Goal: Entertainment & Leisure: Consume media (video, audio)

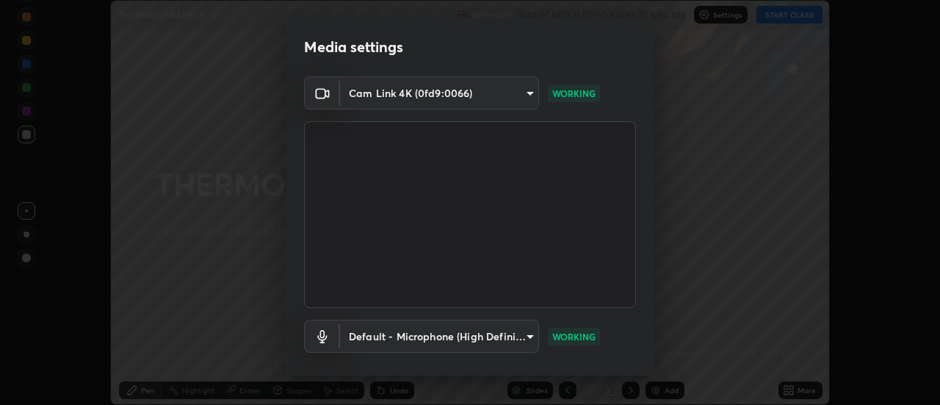
scroll to position [77, 0]
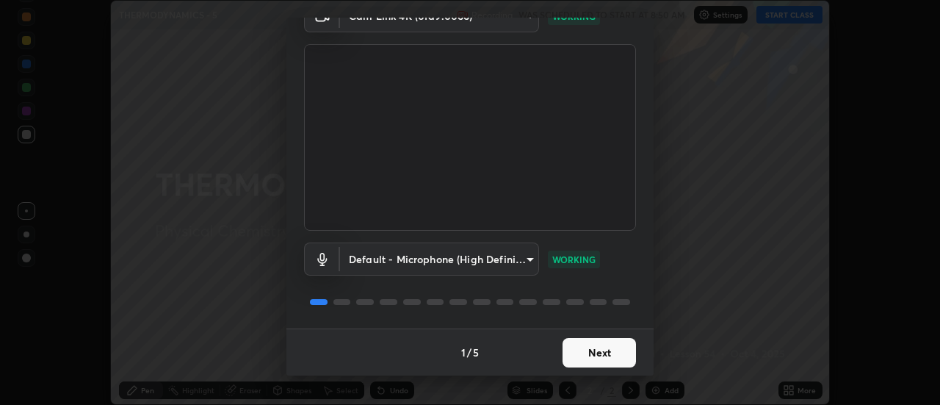
click at [603, 352] on button "Next" at bounding box center [598, 352] width 73 height 29
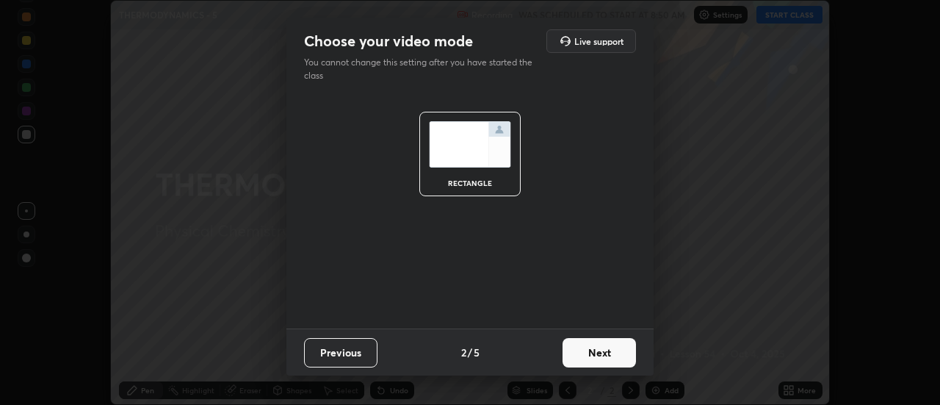
click at [600, 354] on button "Next" at bounding box center [598, 352] width 73 height 29
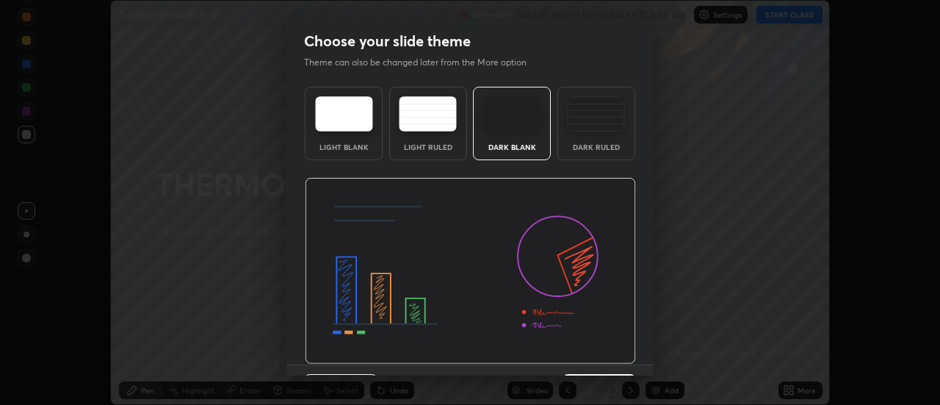
scroll to position [36, 0]
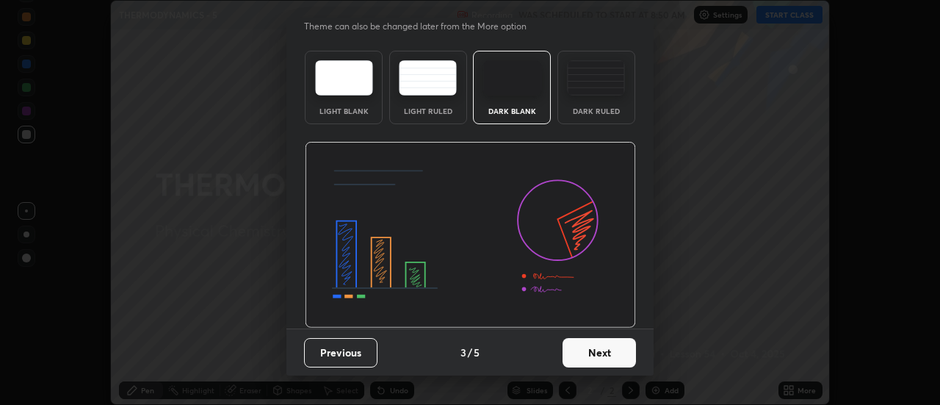
click at [597, 351] on button "Next" at bounding box center [598, 352] width 73 height 29
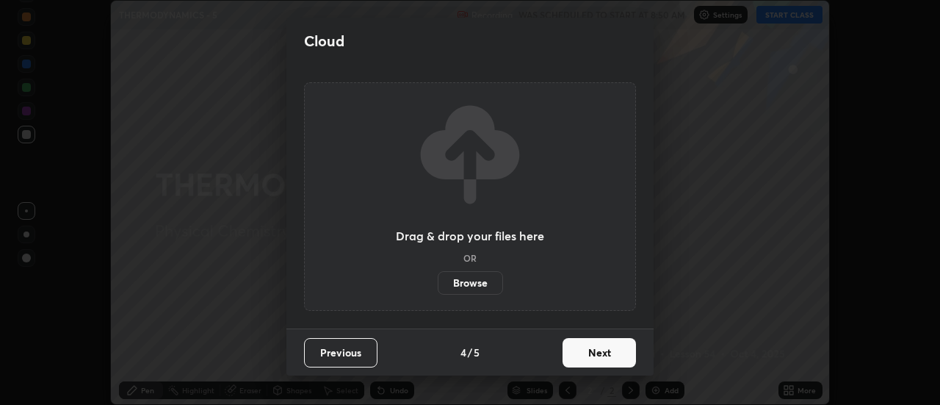
scroll to position [0, 0]
click at [605, 352] on button "Next" at bounding box center [598, 352] width 73 height 29
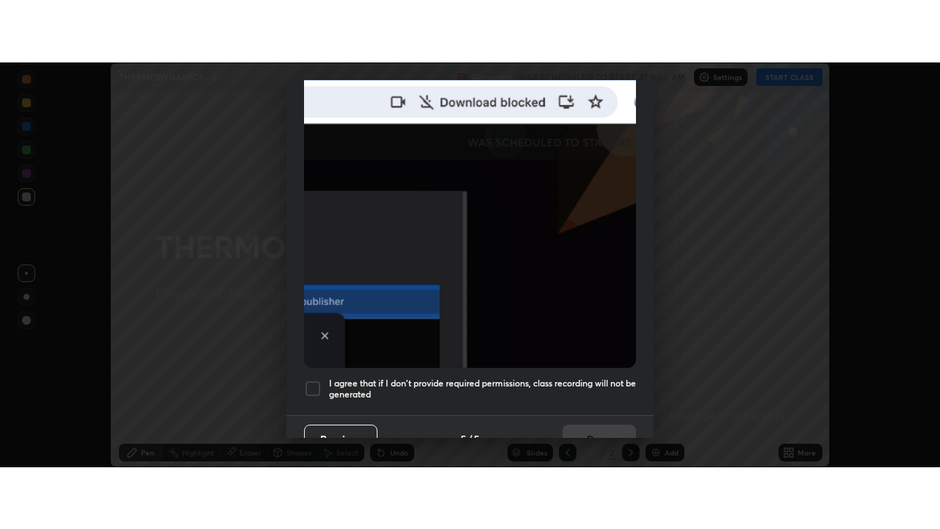
scroll to position [377, 0]
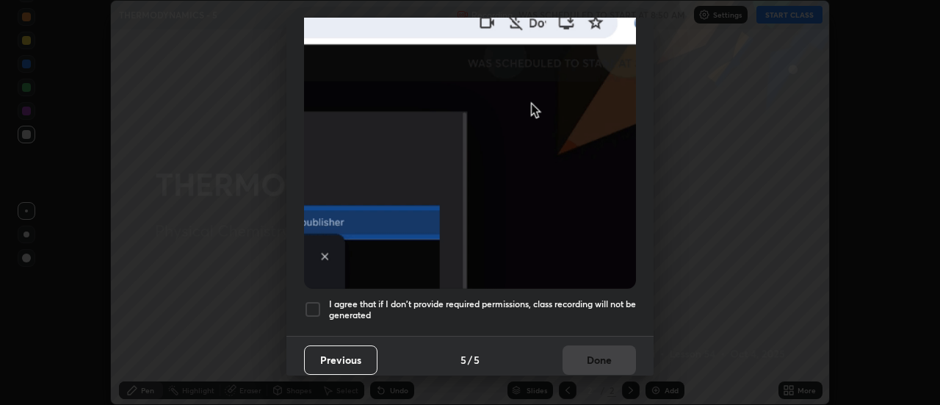
click at [593, 298] on h5 "I agree that if I don't provide required permissions, class recording will not …" at bounding box center [482, 309] width 307 height 23
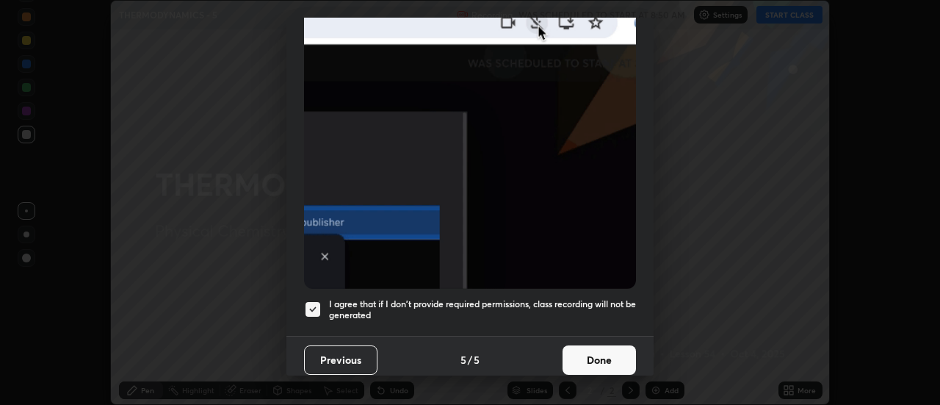
click at [593, 350] on button "Done" at bounding box center [598, 359] width 73 height 29
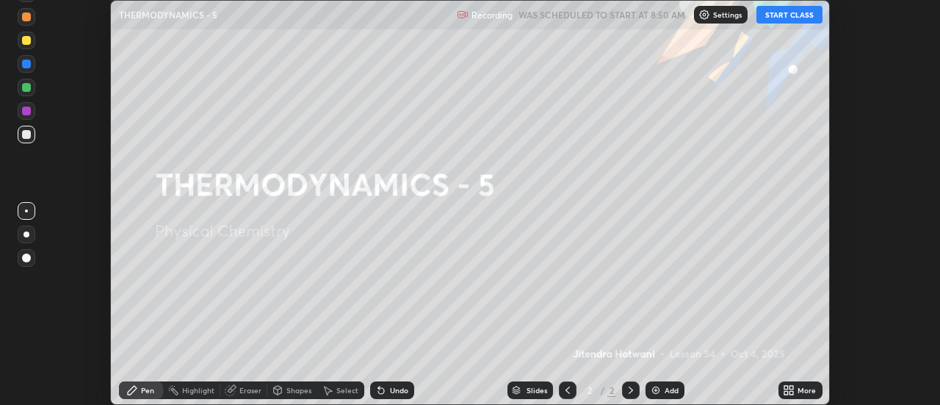
click at [792, 15] on button "START CLASS" at bounding box center [789, 15] width 66 height 18
click at [792, 387] on icon at bounding box center [792, 387] width 4 height 4
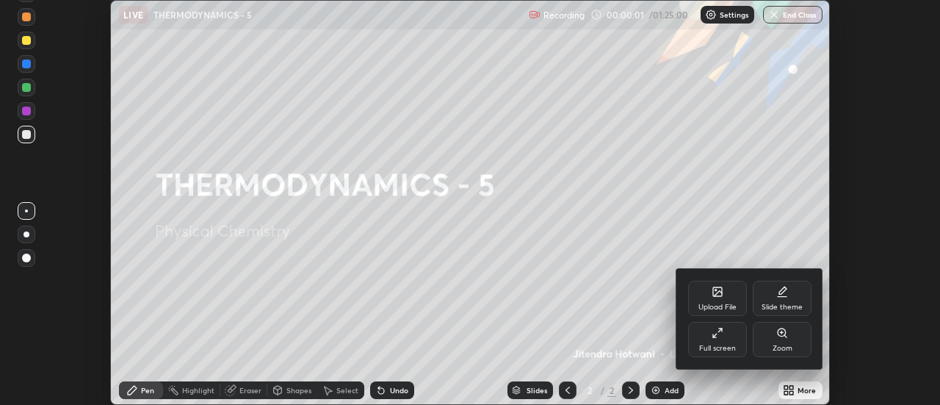
click at [725, 341] on div "Full screen" at bounding box center [717, 339] width 59 height 35
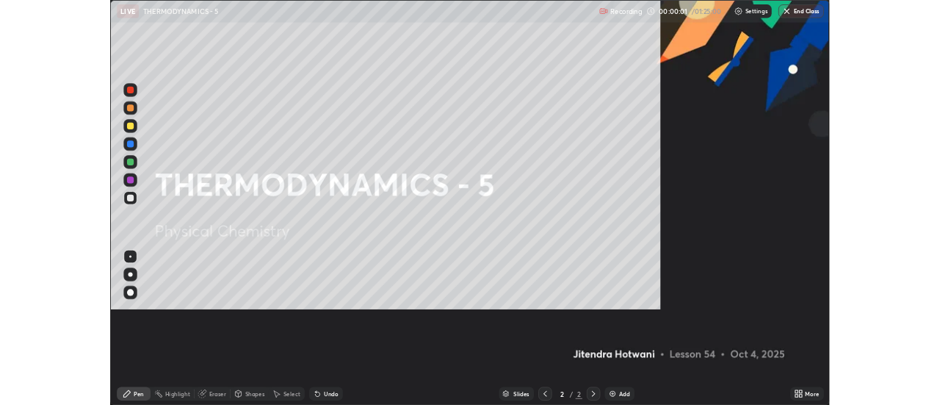
scroll to position [529, 940]
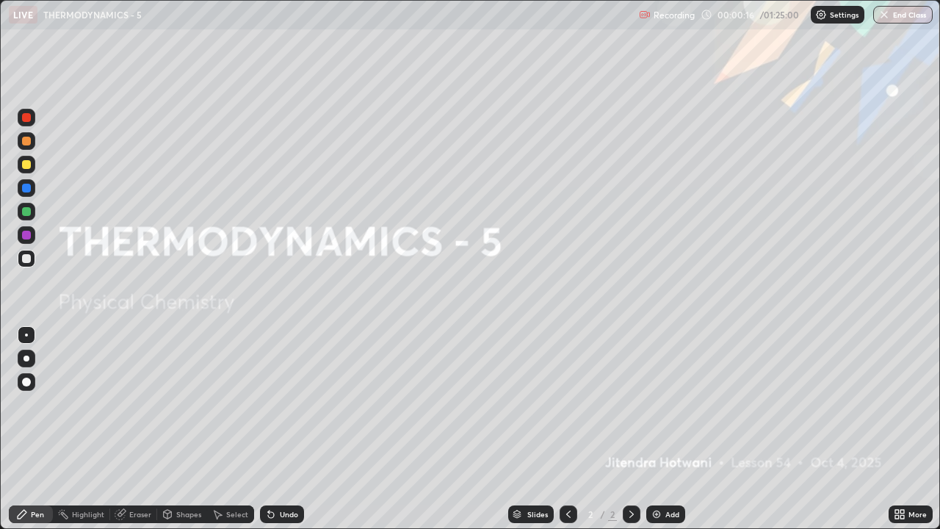
click at [656, 404] on img at bounding box center [657, 514] width 12 height 12
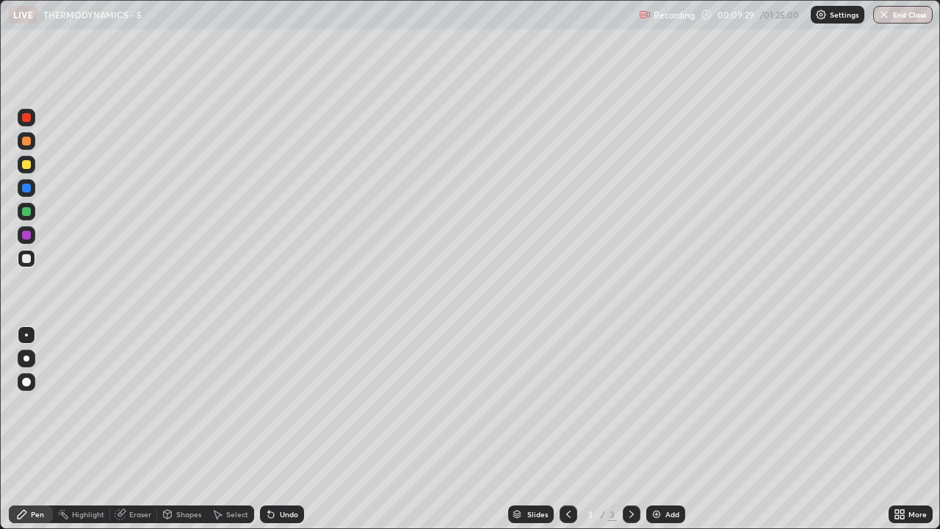
click at [282, 404] on div "Undo" at bounding box center [282, 514] width 44 height 18
click at [268, 404] on icon at bounding box center [271, 515] width 6 height 6
click at [662, 404] on div "Add" at bounding box center [665, 514] width 39 height 18
click at [25, 260] on div at bounding box center [26, 258] width 9 height 9
click at [189, 404] on div "Shapes" at bounding box center [188, 513] width 25 height 7
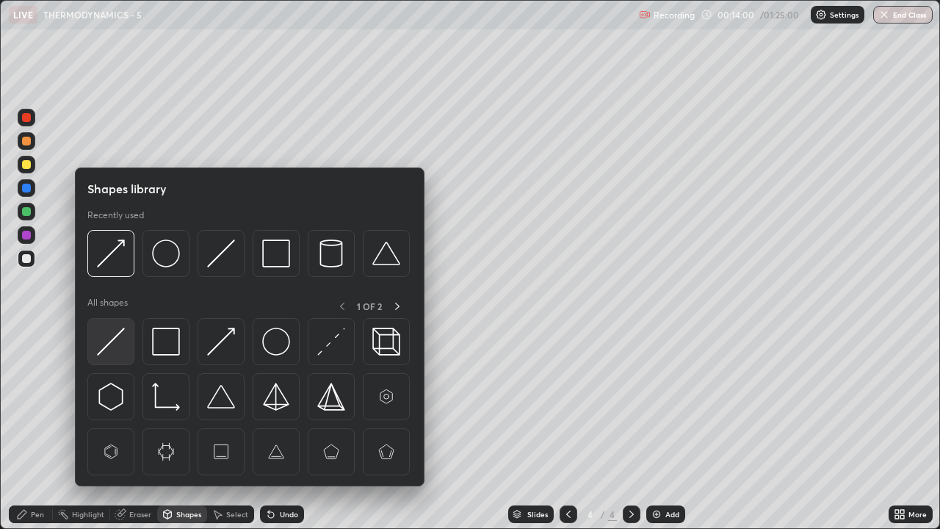
click at [119, 352] on img at bounding box center [111, 341] width 28 height 28
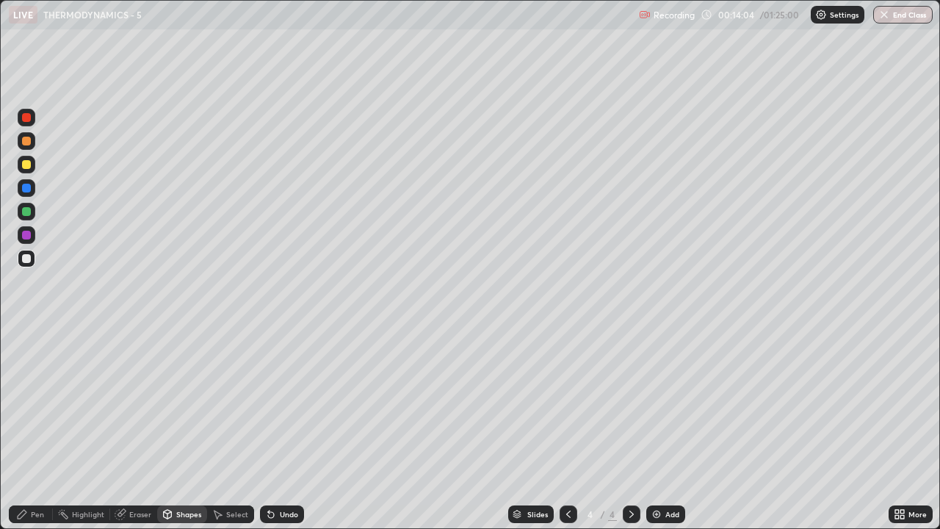
click at [41, 404] on div "Pen" at bounding box center [37, 513] width 13 height 7
click at [30, 160] on div at bounding box center [27, 165] width 18 height 18
click at [290, 404] on div "Undo" at bounding box center [289, 513] width 18 height 7
click at [667, 404] on div "Add" at bounding box center [672, 513] width 14 height 7
click at [183, 404] on div "Shapes" at bounding box center [188, 513] width 25 height 7
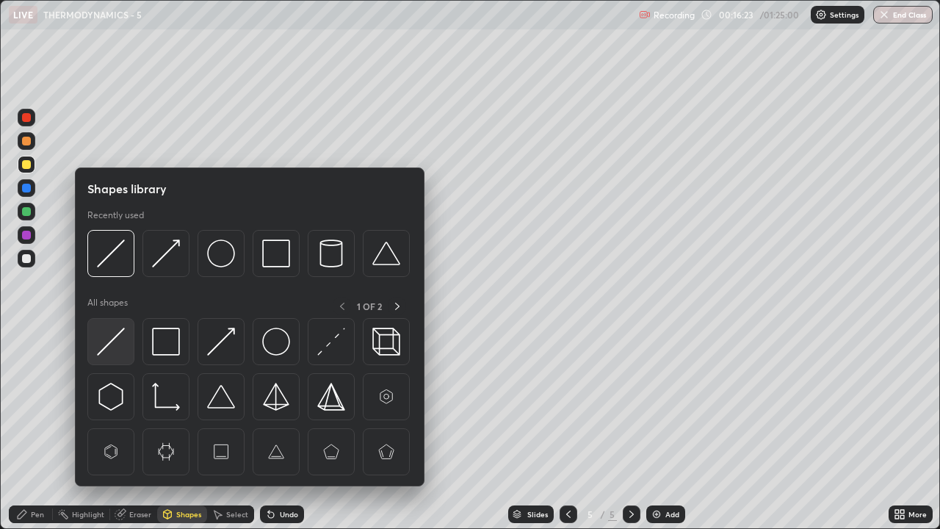
click at [117, 340] on img at bounding box center [111, 341] width 28 height 28
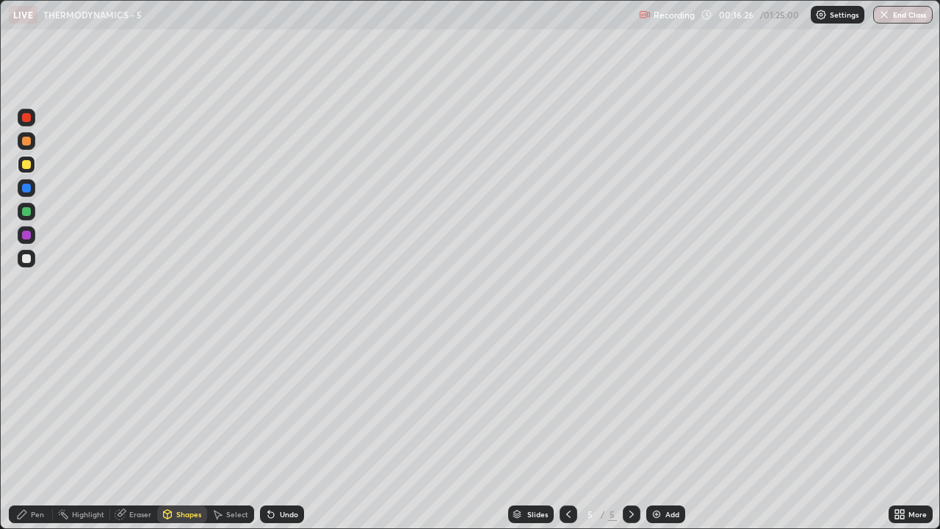
click at [184, 404] on div "Shapes" at bounding box center [188, 513] width 25 height 7
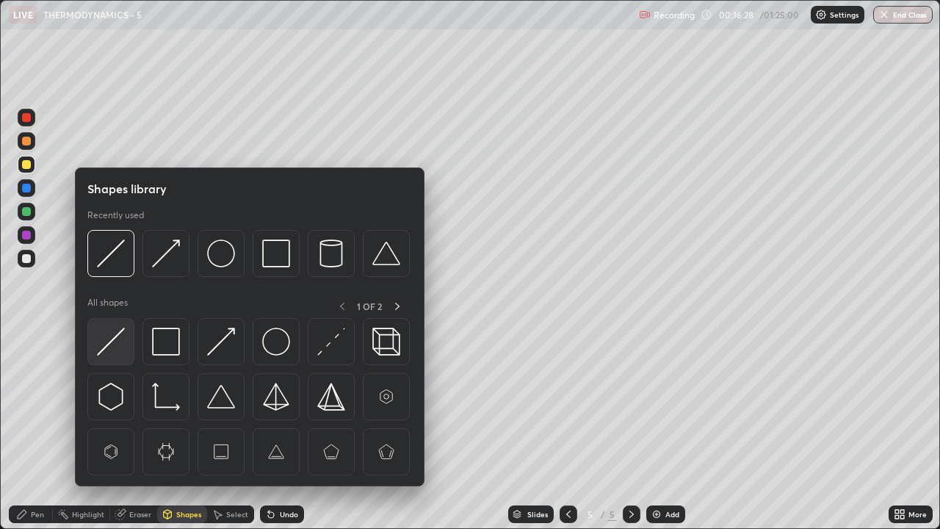
click at [108, 348] on img at bounding box center [111, 341] width 28 height 28
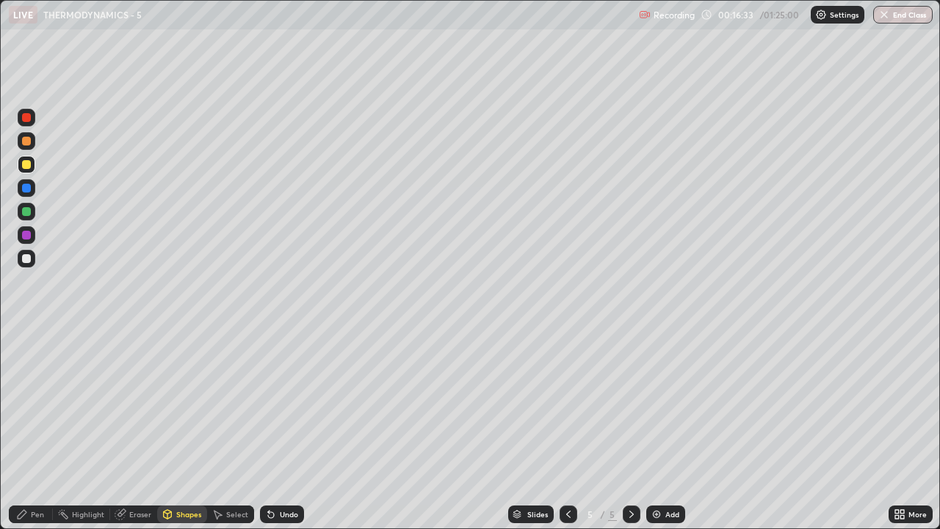
click at [36, 404] on div "Pen" at bounding box center [37, 513] width 13 height 7
click at [23, 233] on div at bounding box center [26, 235] width 9 height 9
click at [275, 404] on div "Undo" at bounding box center [282, 514] width 44 height 18
click at [29, 214] on div at bounding box center [26, 211] width 9 height 9
click at [667, 404] on div "Add" at bounding box center [672, 513] width 14 height 7
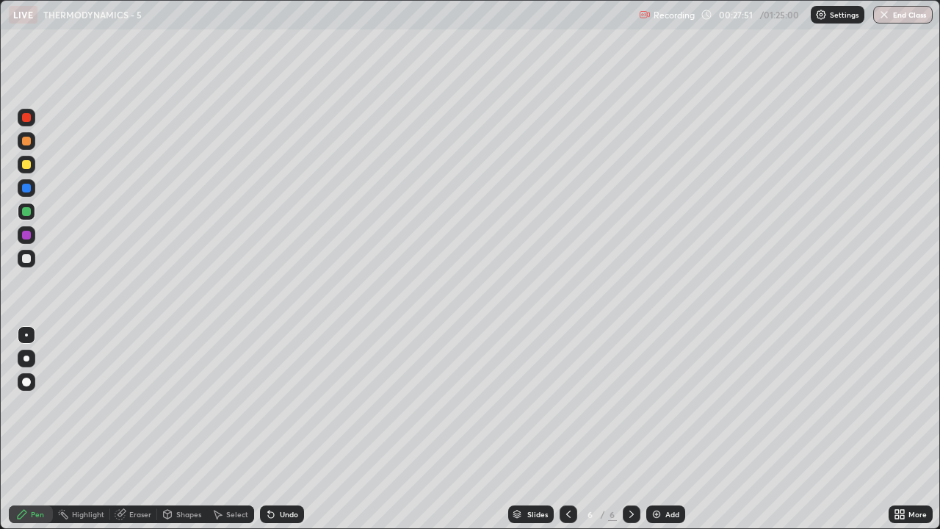
click at [24, 259] on div at bounding box center [26, 258] width 9 height 9
click at [26, 212] on div at bounding box center [26, 211] width 9 height 9
click at [188, 404] on div "Shapes" at bounding box center [188, 513] width 25 height 7
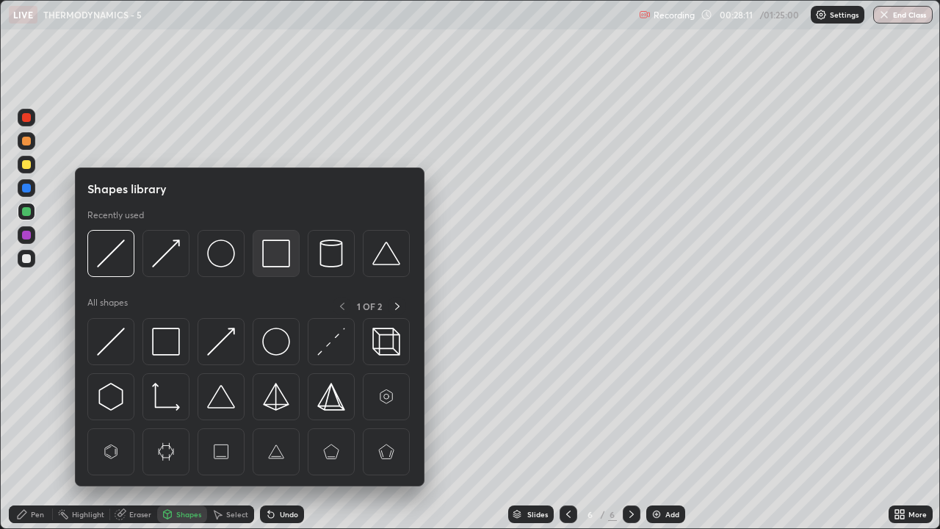
click at [275, 255] on img at bounding box center [276, 253] width 28 height 28
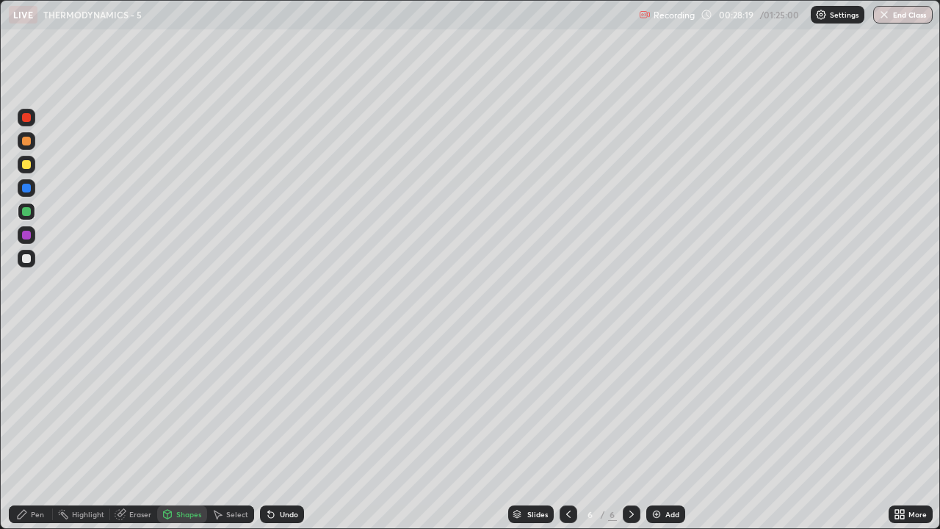
click at [280, 404] on div "Undo" at bounding box center [289, 513] width 18 height 7
click at [35, 404] on div "Pen" at bounding box center [37, 513] width 13 height 7
click at [25, 259] on div at bounding box center [26, 258] width 9 height 9
click at [23, 164] on div at bounding box center [26, 164] width 9 height 9
click at [26, 232] on div at bounding box center [26, 235] width 9 height 9
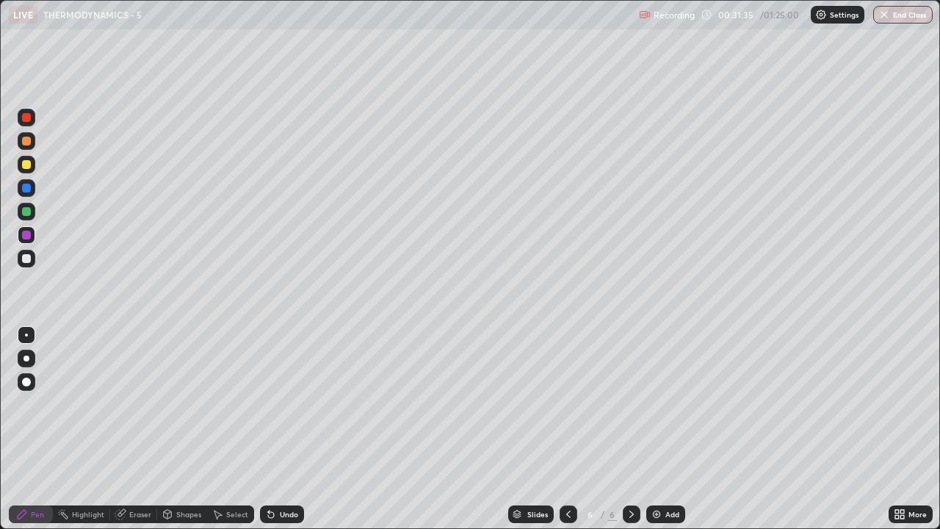
click at [29, 166] on div at bounding box center [26, 164] width 9 height 9
click at [26, 117] on div at bounding box center [26, 117] width 9 height 9
click at [27, 164] on div at bounding box center [26, 164] width 9 height 9
click at [567, 404] on icon at bounding box center [568, 514] width 12 height 12
click at [630, 404] on icon at bounding box center [632, 514] width 12 height 12
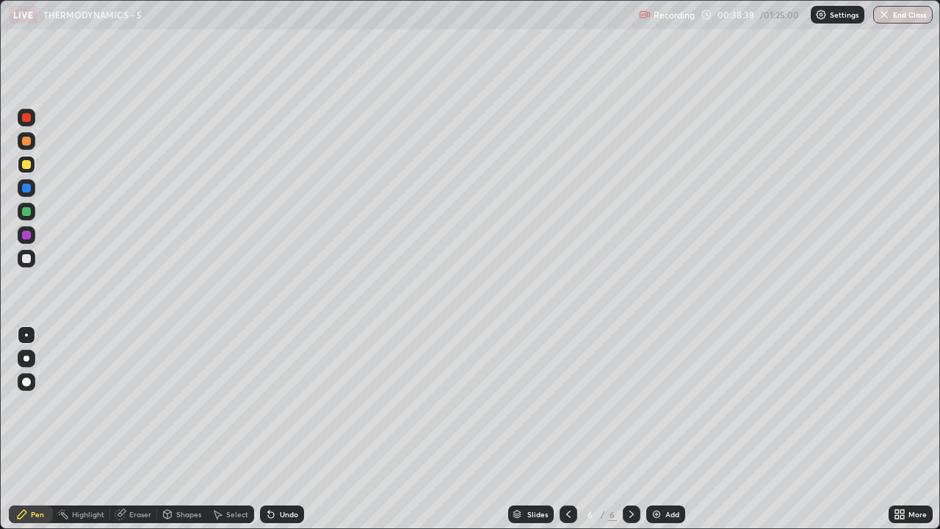
click at [565, 404] on icon at bounding box center [568, 514] width 12 height 12
click at [630, 404] on icon at bounding box center [632, 514] width 12 height 12
click at [566, 404] on icon at bounding box center [568, 513] width 4 height 7
click at [566, 404] on icon at bounding box center [568, 514] width 12 height 12
click at [630, 404] on icon at bounding box center [632, 514] width 12 height 12
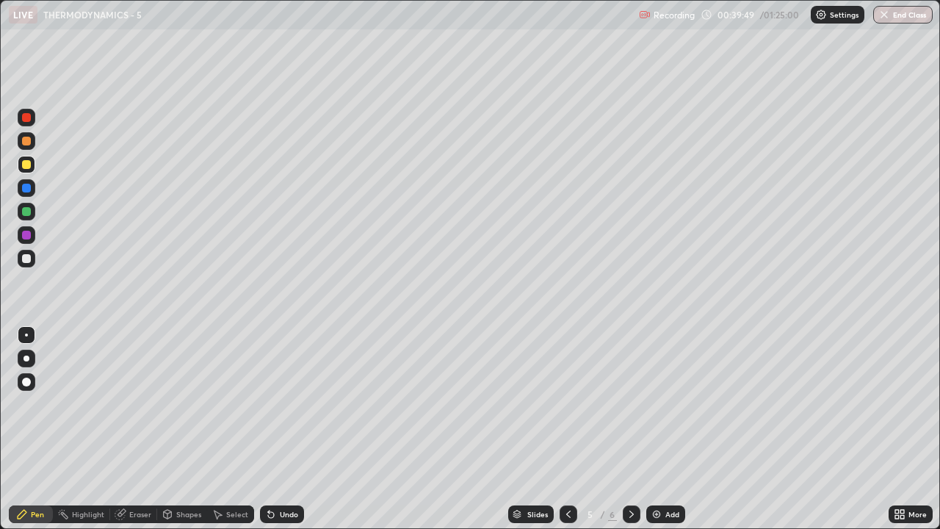
click at [628, 404] on icon at bounding box center [632, 514] width 12 height 12
click at [185, 404] on div "Shapes" at bounding box center [188, 513] width 25 height 7
click at [147, 404] on div "Eraser" at bounding box center [140, 513] width 22 height 7
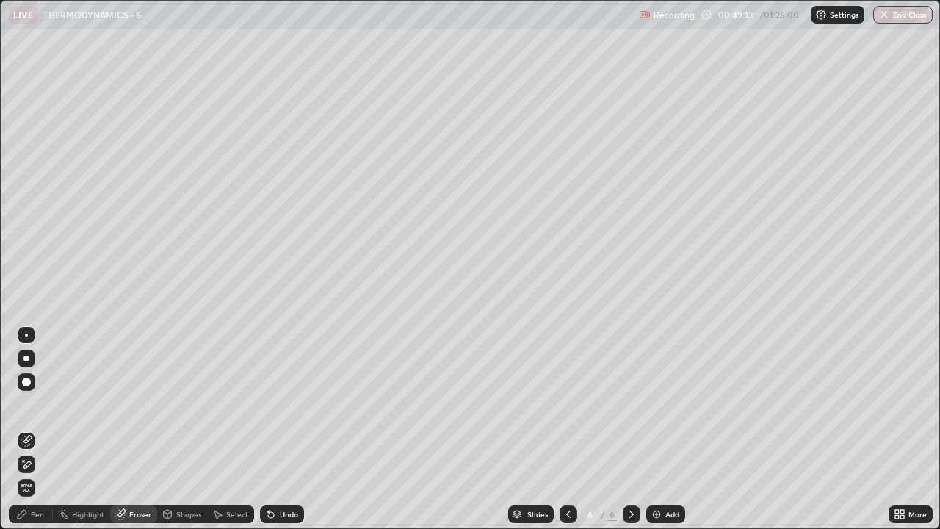
click at [26, 404] on span "Erase all" at bounding box center [26, 487] width 16 height 9
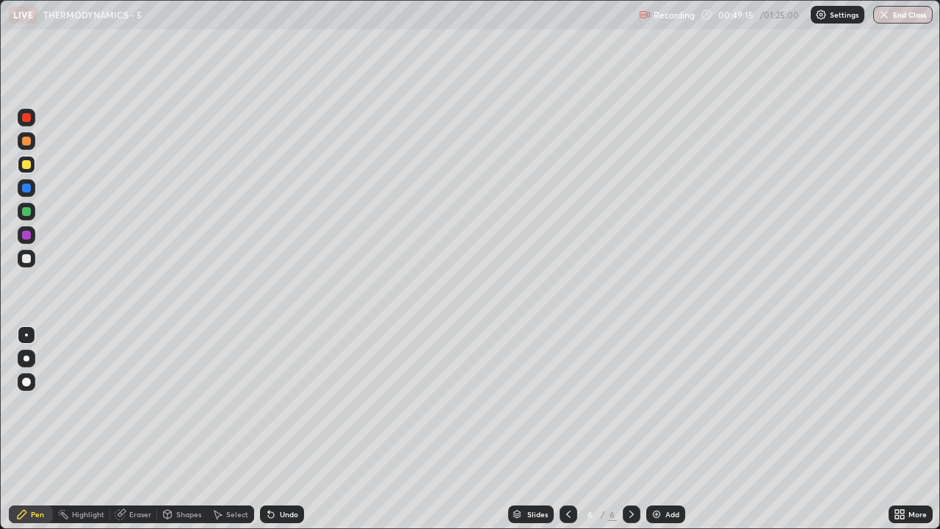
click at [559, 404] on div at bounding box center [568, 514] width 18 height 18
click at [630, 404] on icon at bounding box center [632, 514] width 12 height 12
click at [26, 214] on div at bounding box center [26, 211] width 9 height 9
click at [280, 404] on div "Undo" at bounding box center [289, 513] width 18 height 7
click at [137, 404] on div "Eraser" at bounding box center [140, 513] width 22 height 7
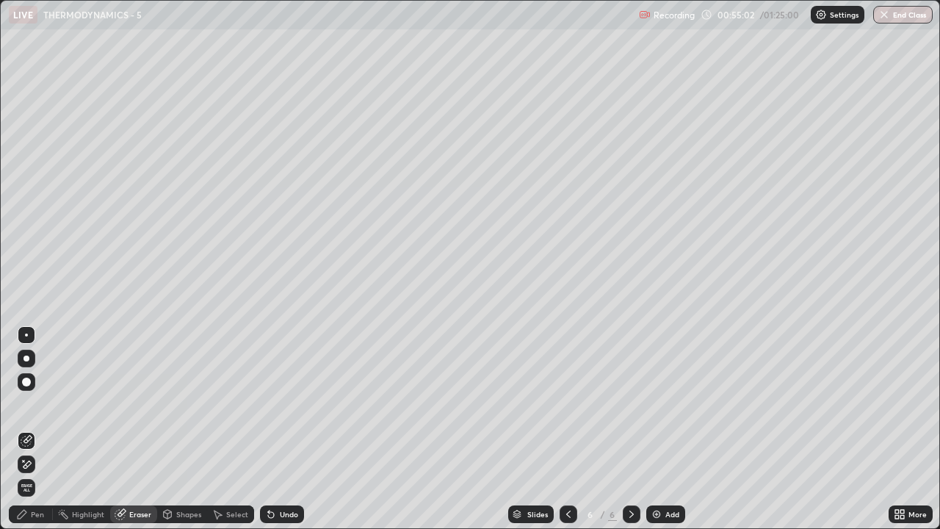
click at [183, 404] on div "Shapes" at bounding box center [188, 513] width 25 height 7
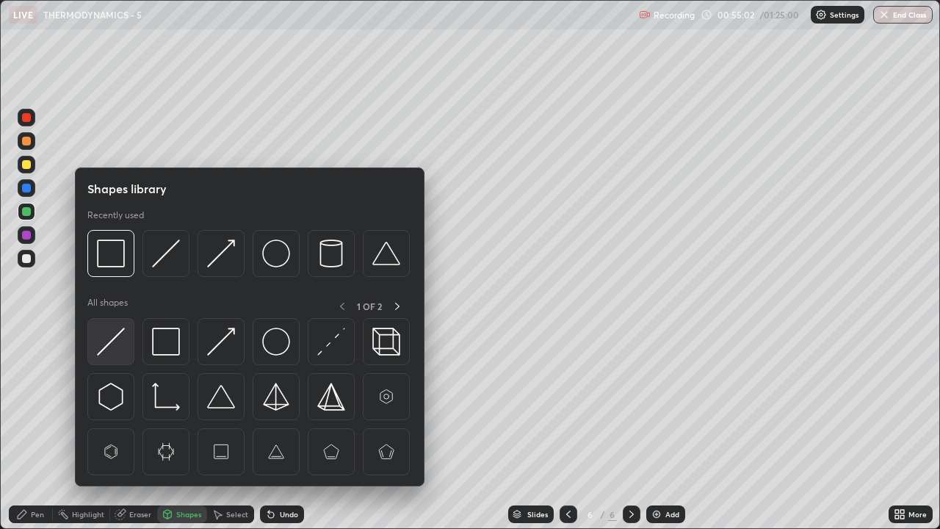
click at [112, 349] on img at bounding box center [111, 341] width 28 height 28
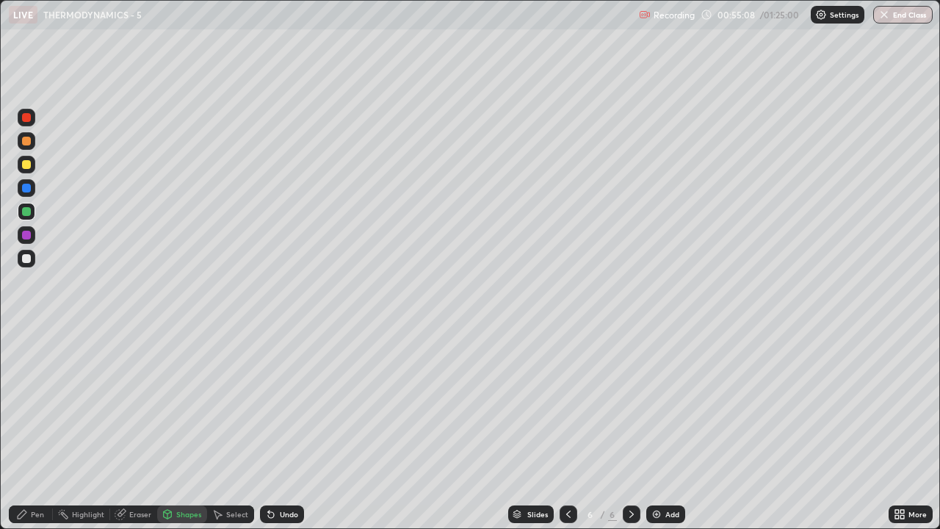
click at [40, 404] on div "Pen" at bounding box center [37, 513] width 13 height 7
click at [25, 165] on div at bounding box center [26, 164] width 9 height 9
click at [286, 404] on div "Undo" at bounding box center [282, 514] width 44 height 18
click at [27, 258] on div at bounding box center [26, 258] width 9 height 9
click at [26, 236] on div at bounding box center [26, 235] width 9 height 9
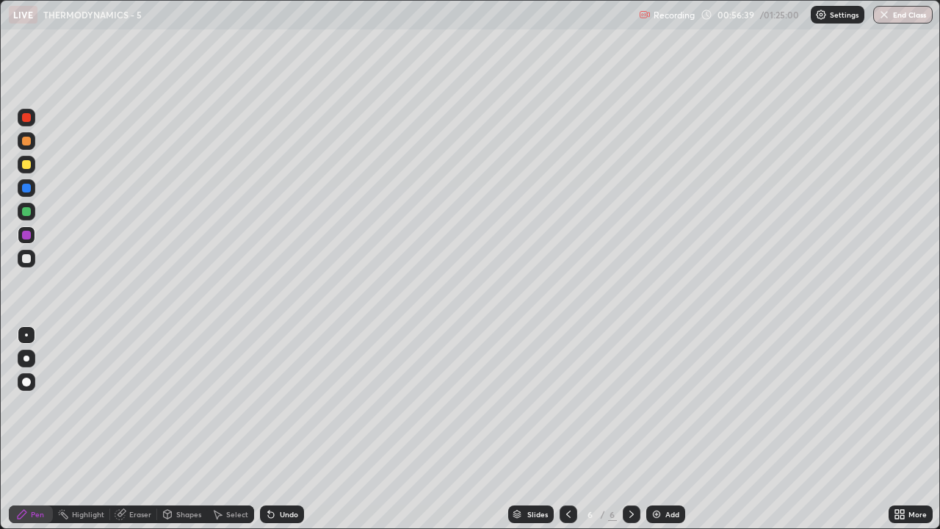
click at [178, 404] on div "Shapes" at bounding box center [188, 513] width 25 height 7
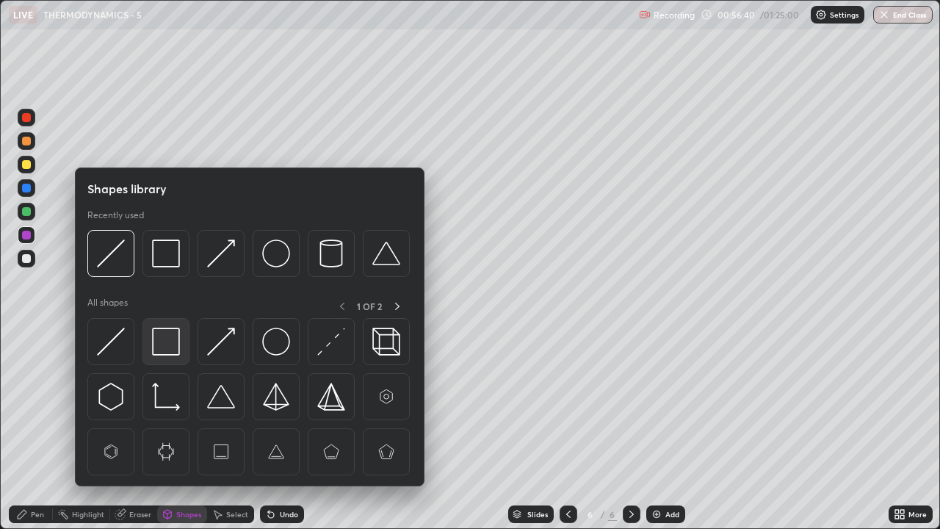
click at [165, 338] on img at bounding box center [166, 341] width 28 height 28
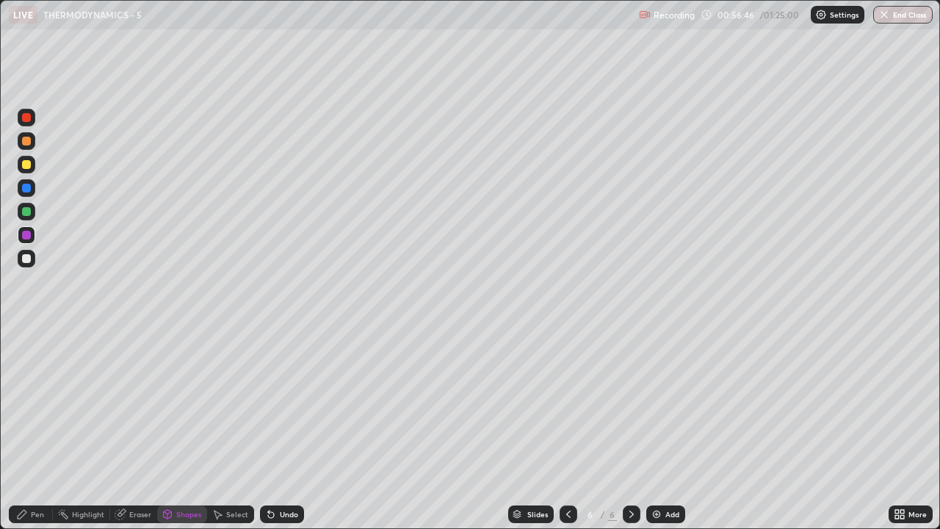
click at [25, 261] on div at bounding box center [26, 258] width 9 height 9
click at [280, 404] on div "Undo" at bounding box center [289, 513] width 18 height 7
click at [30, 404] on div "Pen" at bounding box center [31, 514] width 44 height 18
click at [29, 164] on div at bounding box center [26, 164] width 9 height 9
click at [662, 404] on div "Add" at bounding box center [665, 514] width 39 height 18
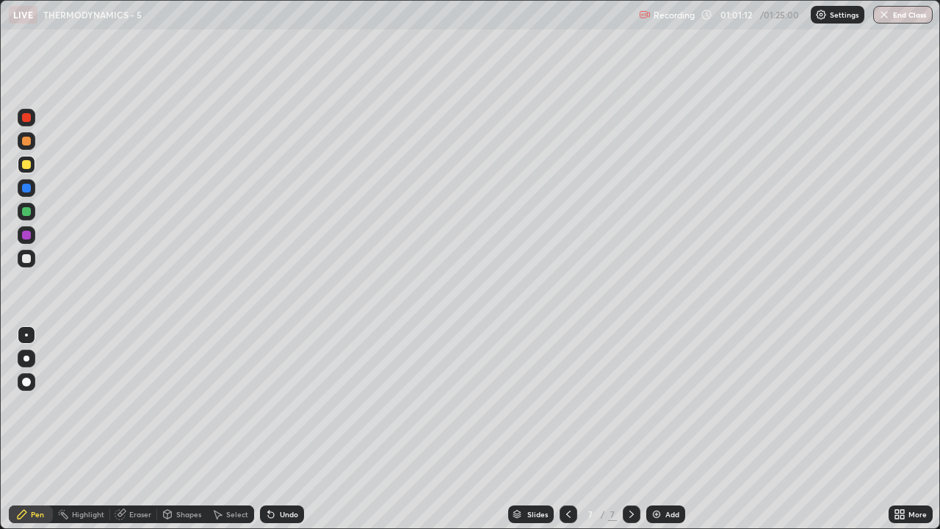
click at [26, 267] on div at bounding box center [27, 259] width 18 height 18
click at [28, 213] on div at bounding box center [26, 211] width 9 height 9
click at [27, 261] on div at bounding box center [26, 258] width 9 height 9
click at [26, 166] on div at bounding box center [26, 164] width 9 height 9
click at [278, 404] on div "Undo" at bounding box center [282, 514] width 44 height 18
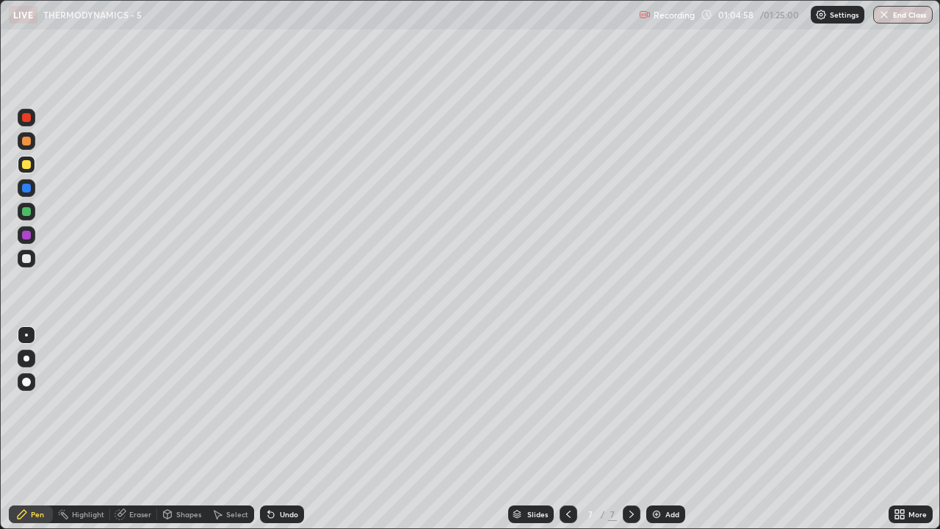
click at [278, 404] on div "Undo" at bounding box center [282, 514] width 44 height 18
click at [295, 404] on div "Undo" at bounding box center [282, 514] width 44 height 18
click at [292, 404] on div "Undo" at bounding box center [282, 514] width 44 height 18
click at [294, 404] on div "Undo" at bounding box center [282, 514] width 44 height 18
click at [29, 209] on div at bounding box center [26, 211] width 9 height 9
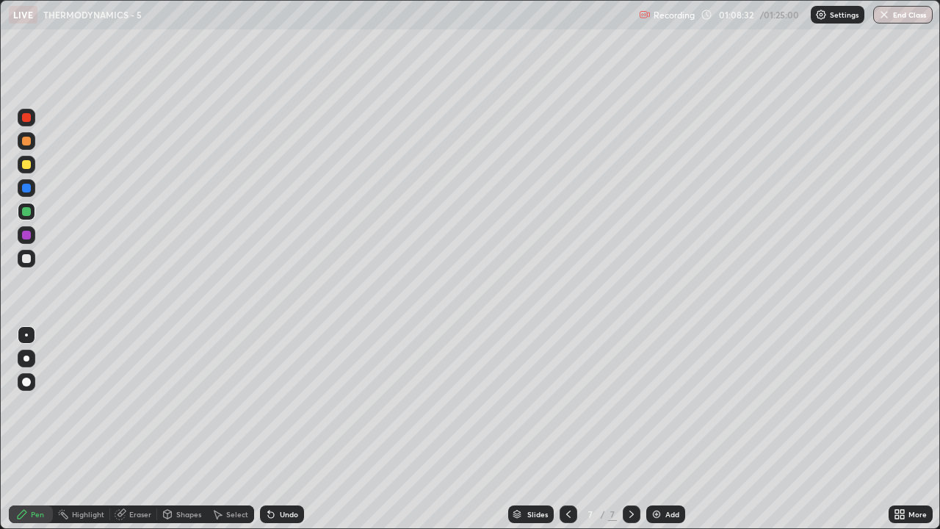
click at [670, 404] on div "Add" at bounding box center [672, 513] width 14 height 7
click at [27, 262] on div at bounding box center [26, 258] width 9 height 9
click at [284, 404] on div "Undo" at bounding box center [289, 513] width 18 height 7
click at [290, 404] on div "Undo" at bounding box center [289, 513] width 18 height 7
click at [660, 404] on img at bounding box center [657, 514] width 12 height 12
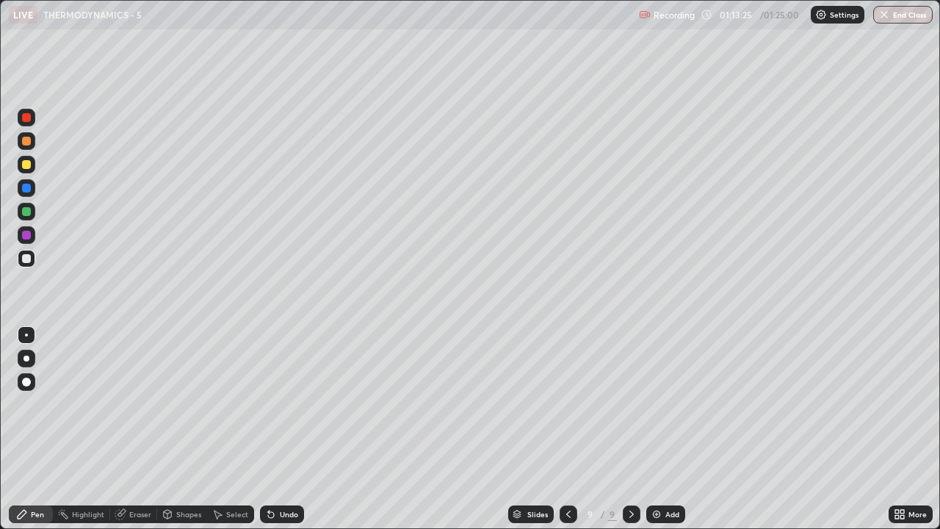
click at [26, 168] on div at bounding box center [26, 164] width 9 height 9
click at [288, 404] on div "Undo" at bounding box center [289, 513] width 18 height 7
click at [290, 404] on div "Undo" at bounding box center [289, 513] width 18 height 7
click at [280, 404] on div "Undo" at bounding box center [289, 513] width 18 height 7
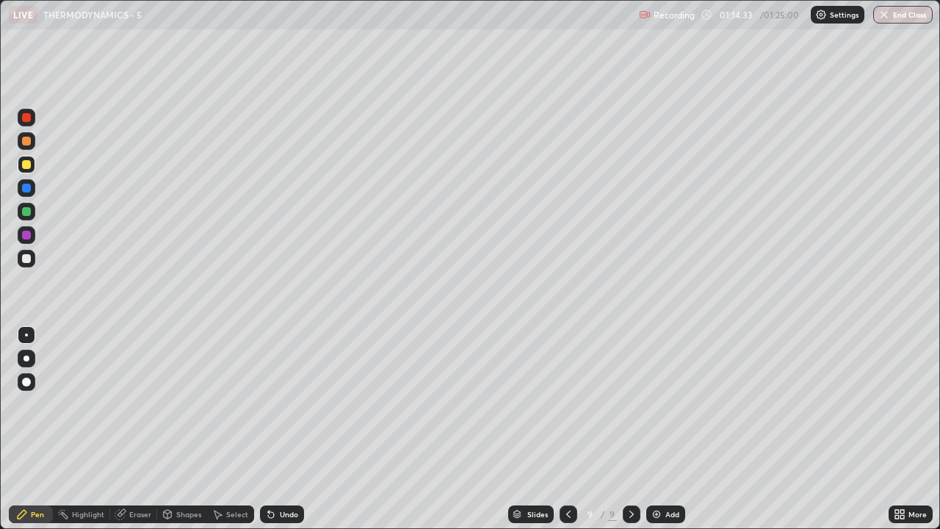
click at [280, 404] on div "Undo" at bounding box center [289, 513] width 18 height 7
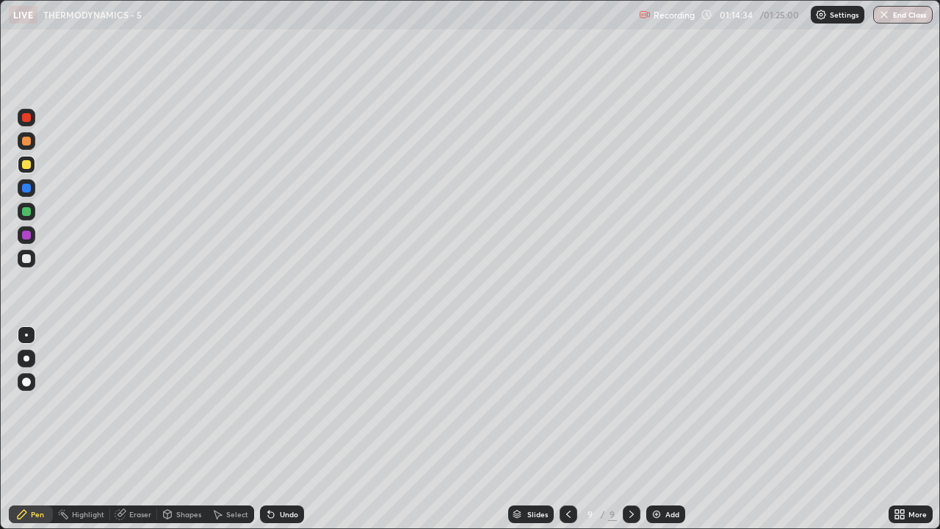
click at [275, 404] on div "Undo" at bounding box center [282, 514] width 44 height 18
click at [280, 404] on div "Undo" at bounding box center [289, 513] width 18 height 7
click at [283, 404] on div "Undo" at bounding box center [289, 513] width 18 height 7
click at [140, 404] on div "Eraser" at bounding box center [140, 513] width 22 height 7
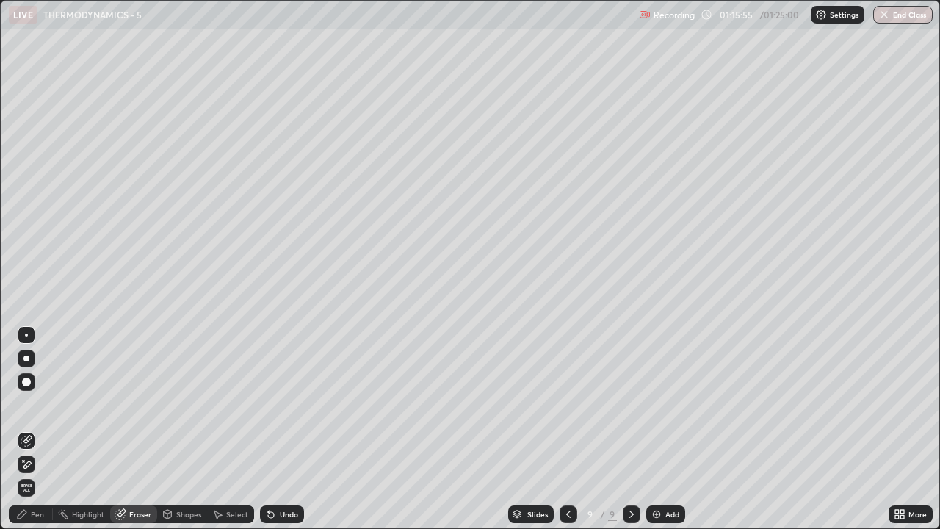
click at [43, 404] on div "Pen" at bounding box center [31, 514] width 44 height 18
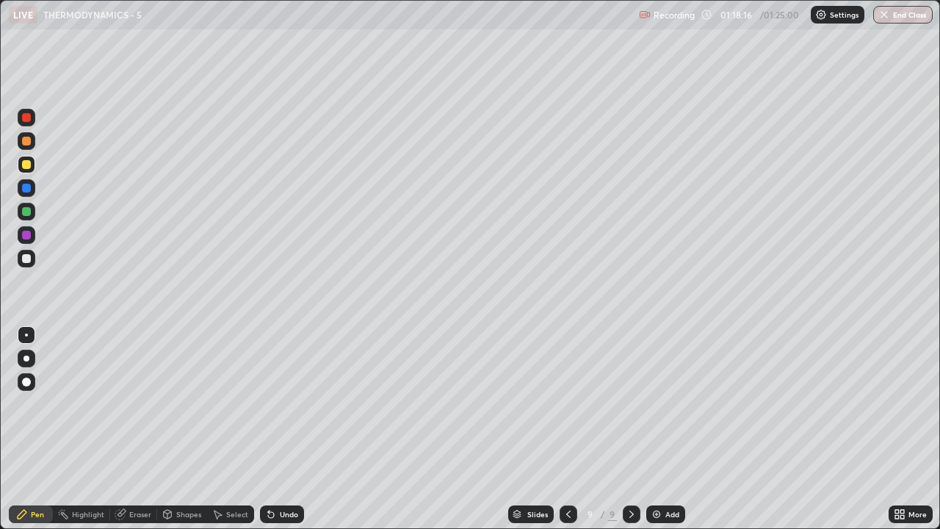
click at [24, 232] on div at bounding box center [26, 235] width 9 height 9
click at [28, 257] on div at bounding box center [26, 258] width 9 height 9
click at [655, 404] on img at bounding box center [657, 514] width 12 height 12
click at [26, 168] on div at bounding box center [26, 164] width 9 height 9
click at [280, 404] on div "Undo" at bounding box center [289, 513] width 18 height 7
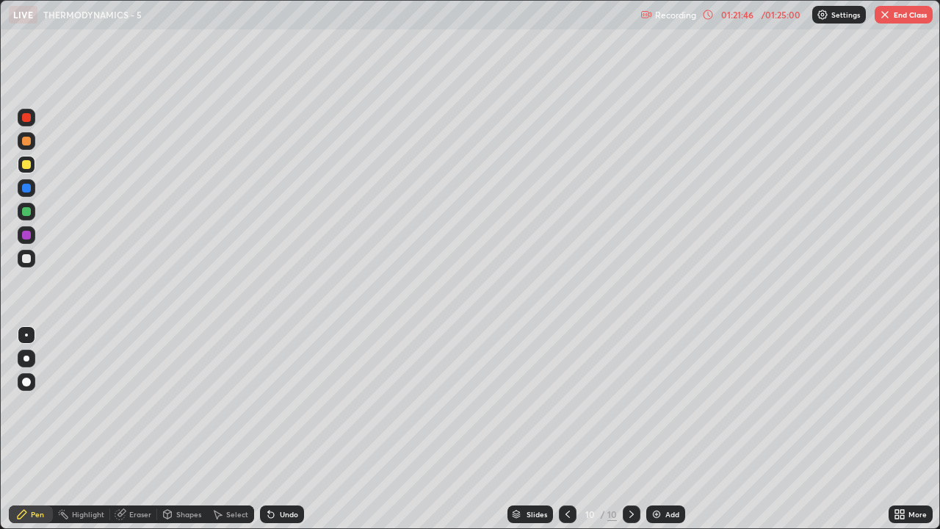
click at [23, 211] on div at bounding box center [26, 211] width 9 height 9
click at [885, 16] on img "button" at bounding box center [885, 15] width 12 height 12
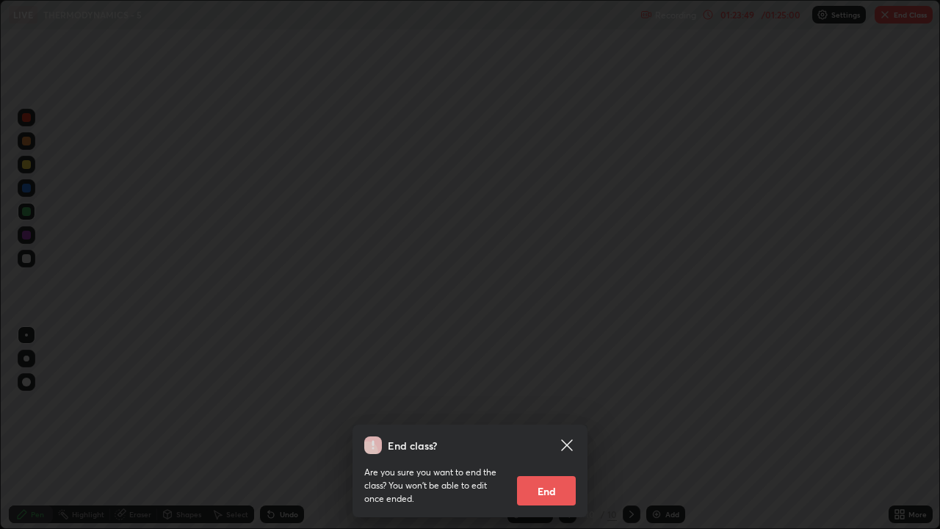
click at [555, 404] on button "End" at bounding box center [546, 490] width 59 height 29
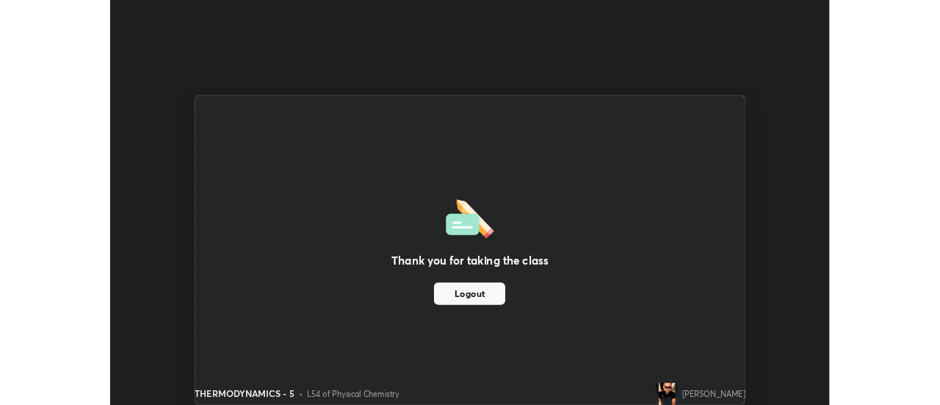
scroll to position [73019, 72483]
